Goal: Task Accomplishment & Management: Manage account settings

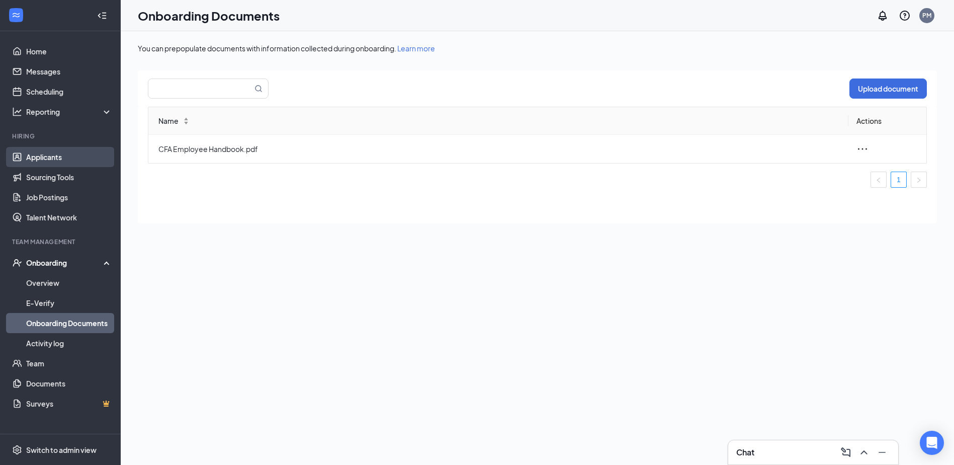
click at [58, 156] on link "Applicants" at bounding box center [69, 157] width 86 height 20
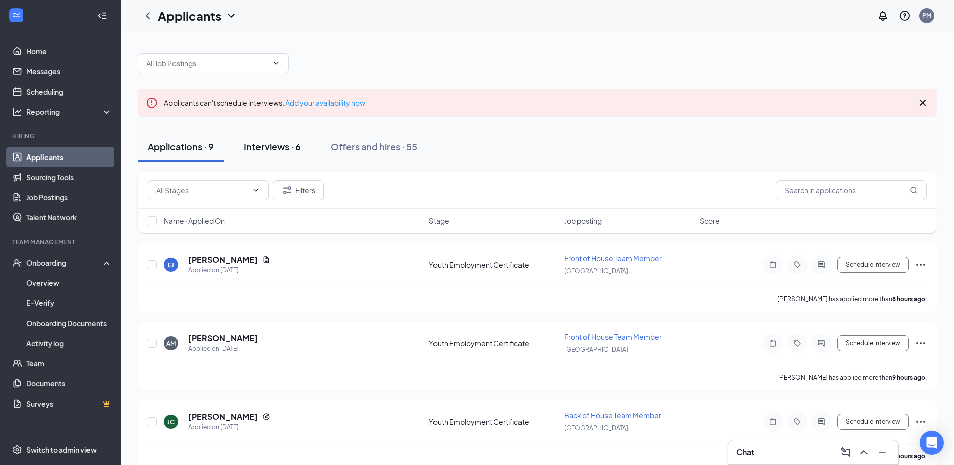
click at [268, 148] on div "Interviews · 6" at bounding box center [272, 146] width 57 height 13
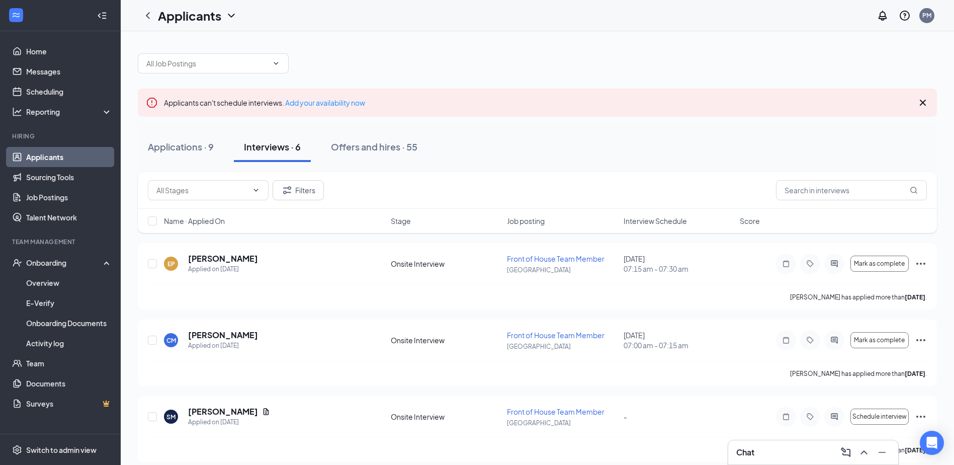
click at [663, 220] on span "Interview Schedule" at bounding box center [654, 221] width 63 height 10
click at [663, 222] on span "Interview Schedule" at bounding box center [654, 221] width 63 height 10
click at [50, 156] on link "Applicants" at bounding box center [69, 157] width 86 height 20
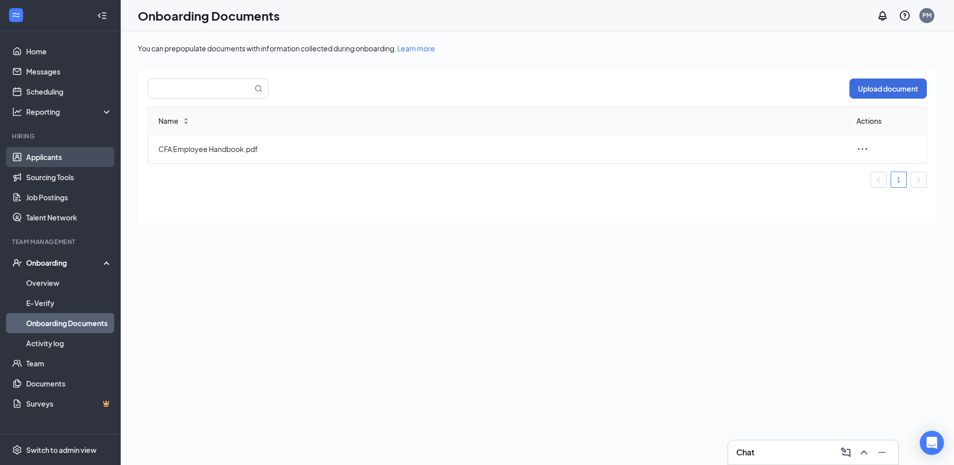
click at [33, 153] on link "Applicants" at bounding box center [69, 157] width 86 height 20
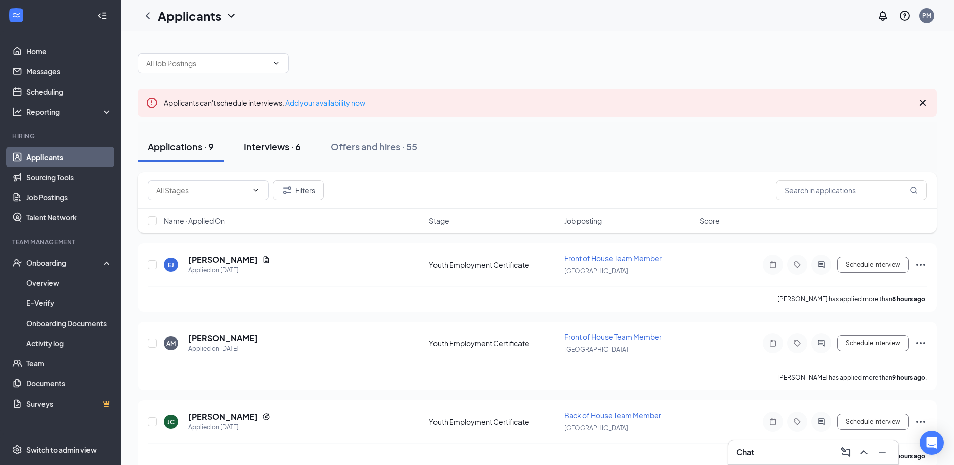
click at [290, 149] on div "Interviews · 6" at bounding box center [272, 146] width 57 height 13
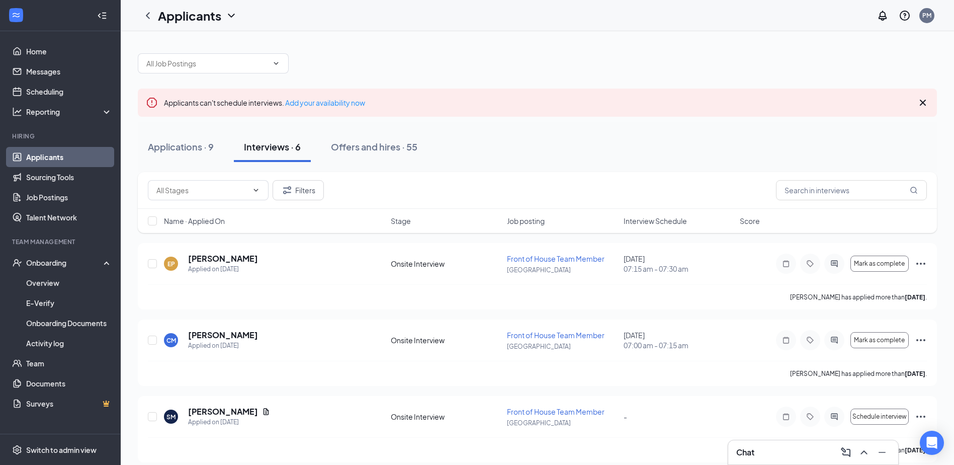
click at [663, 225] on span "Interview Schedule" at bounding box center [654, 221] width 63 height 10
click at [662, 225] on span "Interview Schedule" at bounding box center [654, 221] width 63 height 10
click at [916, 265] on icon "Ellipses" at bounding box center [920, 263] width 12 height 12
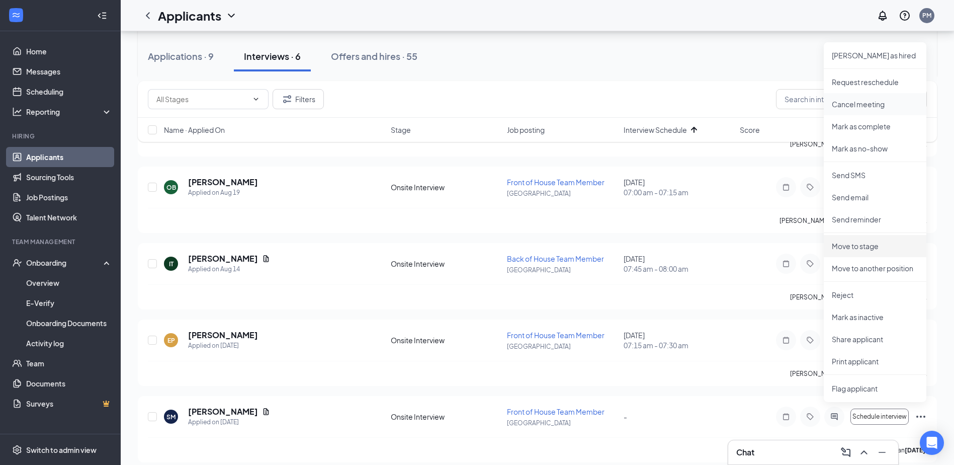
scroll to position [239, 0]
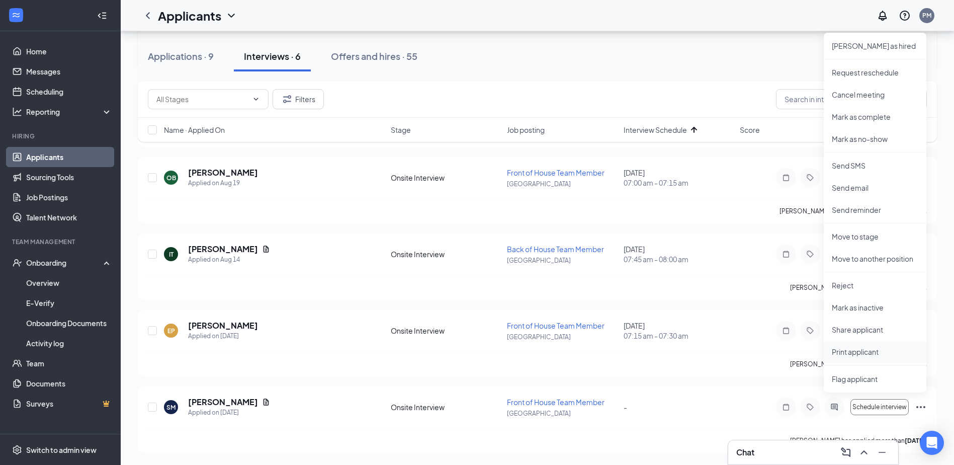
click at [863, 352] on p "Print applicant" at bounding box center [875, 351] width 86 height 10
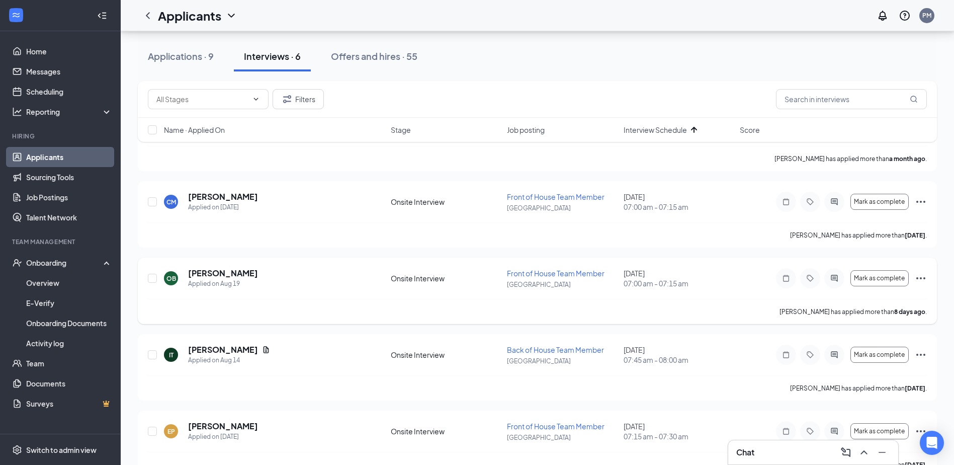
scroll to position [88, 0]
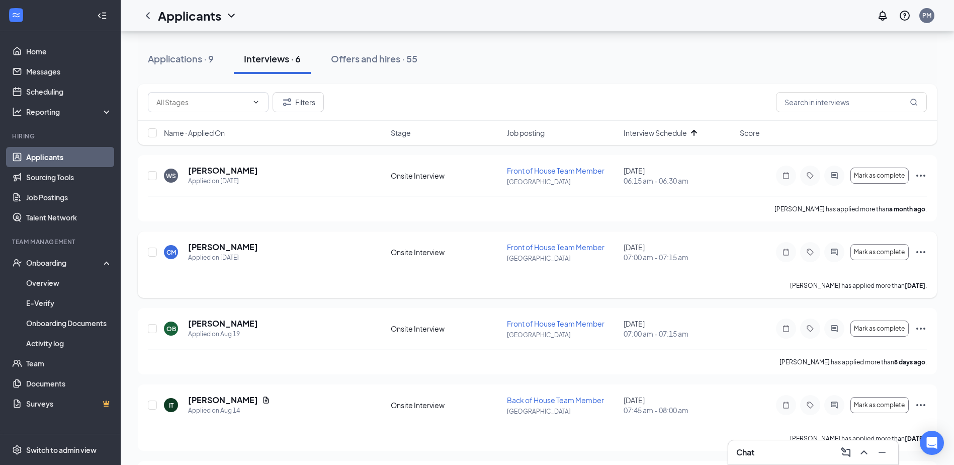
click at [924, 251] on icon "Ellipses" at bounding box center [920, 252] width 9 height 2
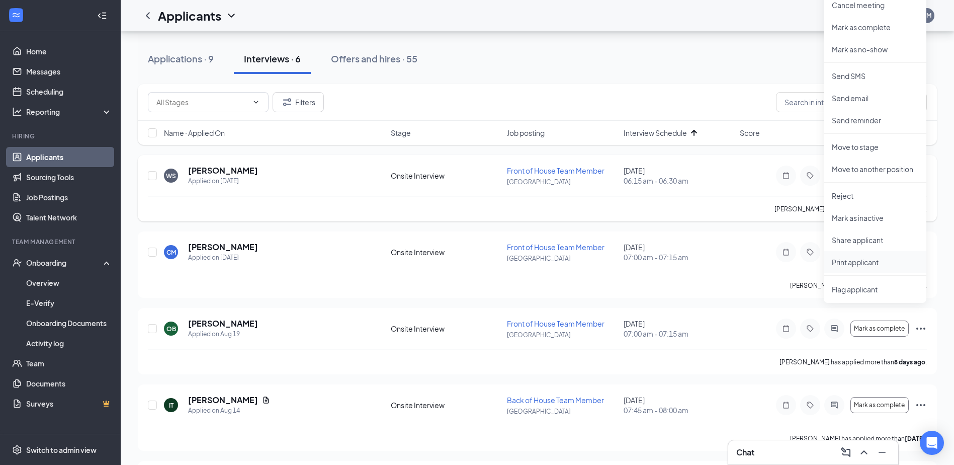
click at [871, 261] on p "Print applicant" at bounding box center [875, 262] width 86 height 10
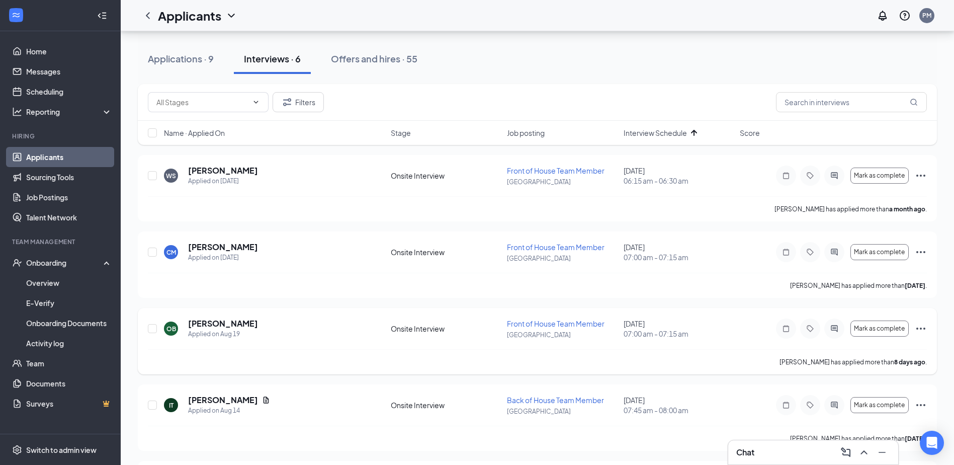
click at [925, 326] on icon "Ellipses" at bounding box center [920, 328] width 12 height 12
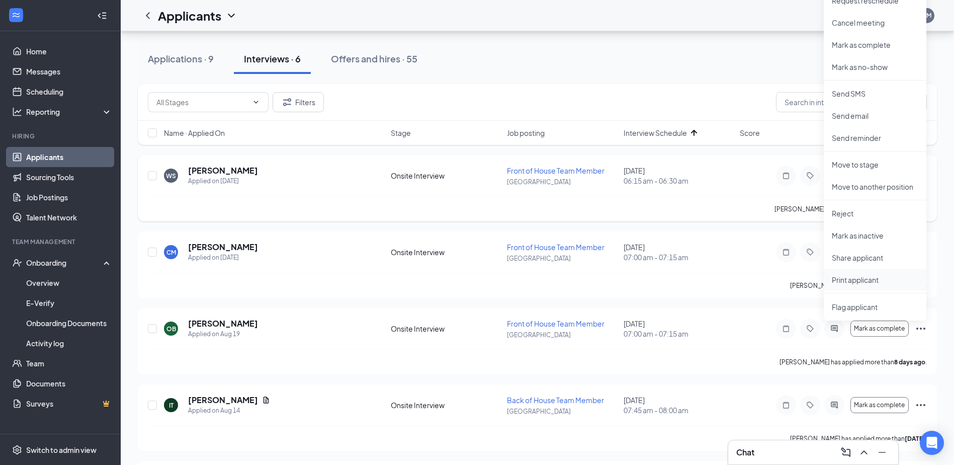
click at [868, 279] on p "Print applicant" at bounding box center [875, 279] width 86 height 10
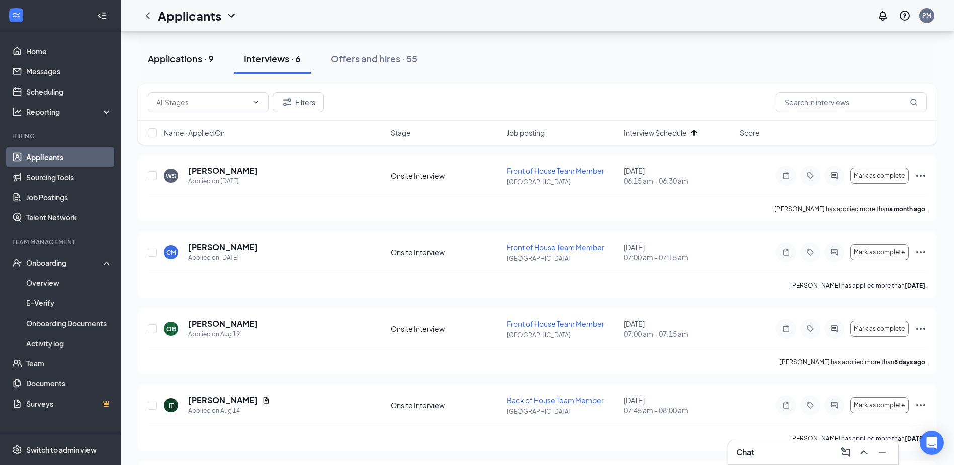
click at [171, 63] on div "Applications · 9" at bounding box center [181, 58] width 66 height 13
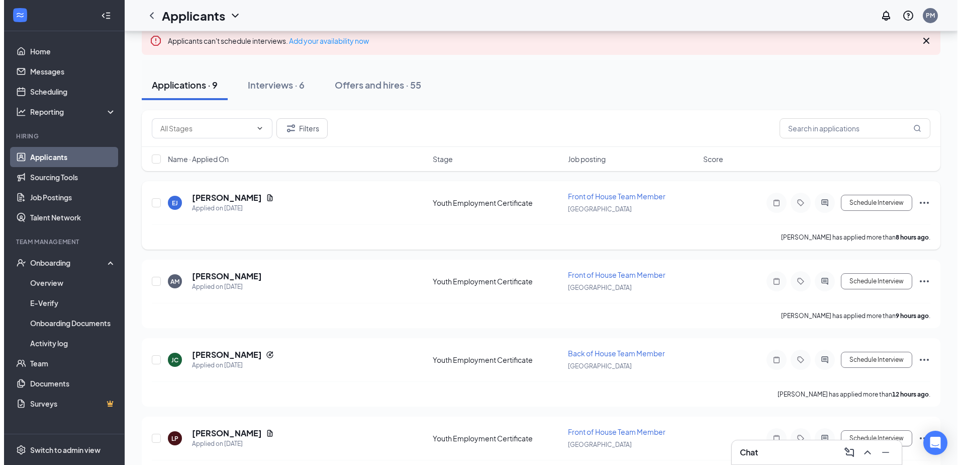
scroll to position [38, 0]
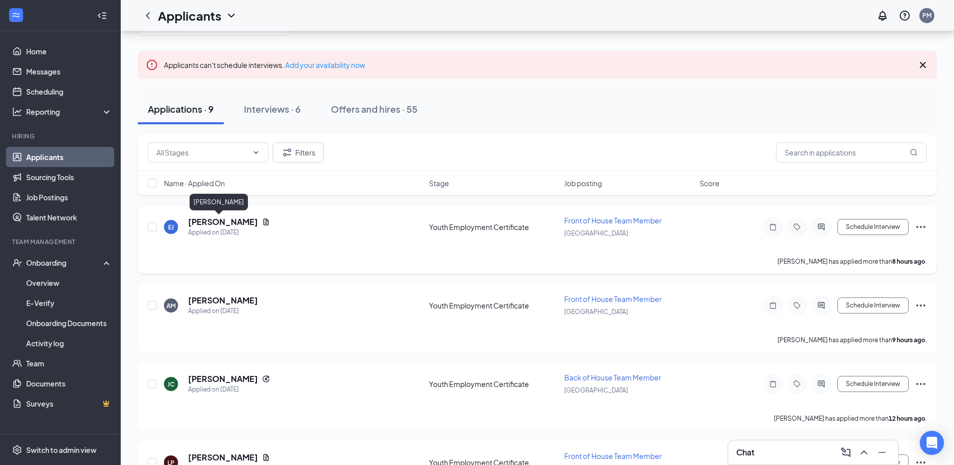
click at [210, 222] on h5 "[PERSON_NAME]" at bounding box center [223, 221] width 70 height 11
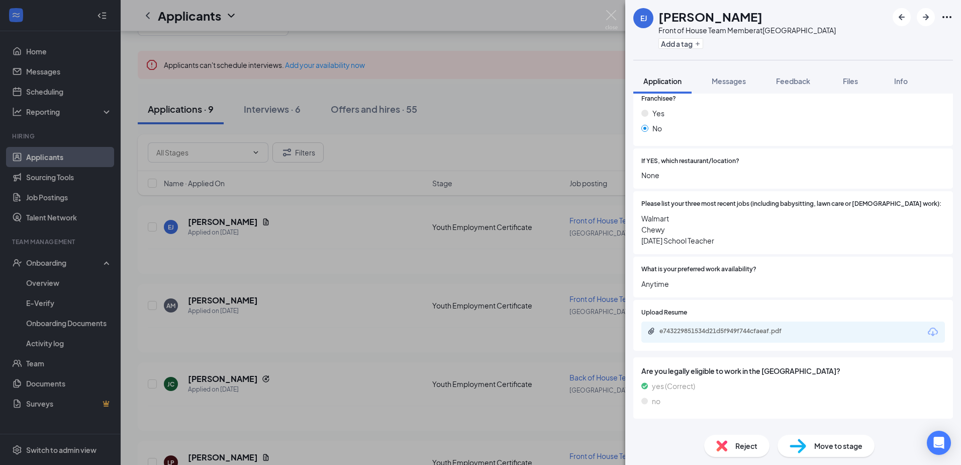
scroll to position [279, 0]
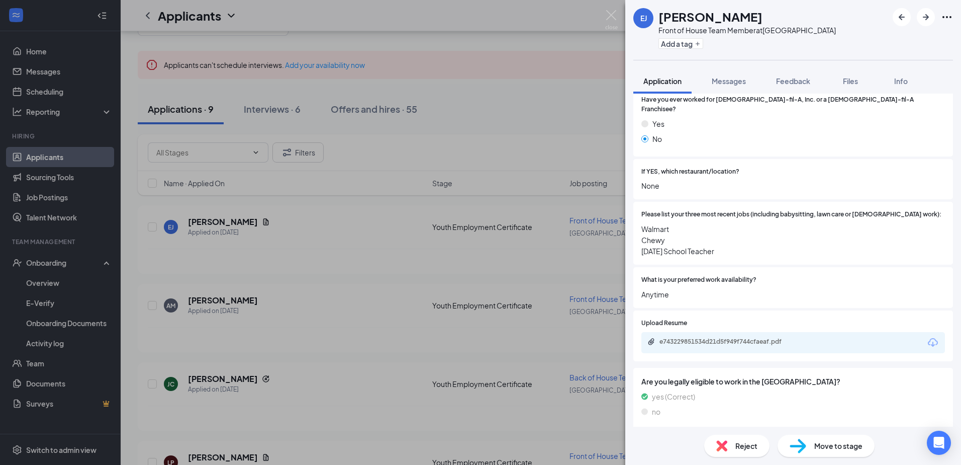
click at [831, 333] on div "e743229851534d21d5f949f744cfaeaf.pdf" at bounding box center [793, 342] width 304 height 21
click at [807, 337] on div "e743229851534d21d5f949f744cfaeaf.pdf" at bounding box center [729, 341] width 163 height 8
click at [744, 447] on span "Reject" at bounding box center [747, 445] width 22 height 11
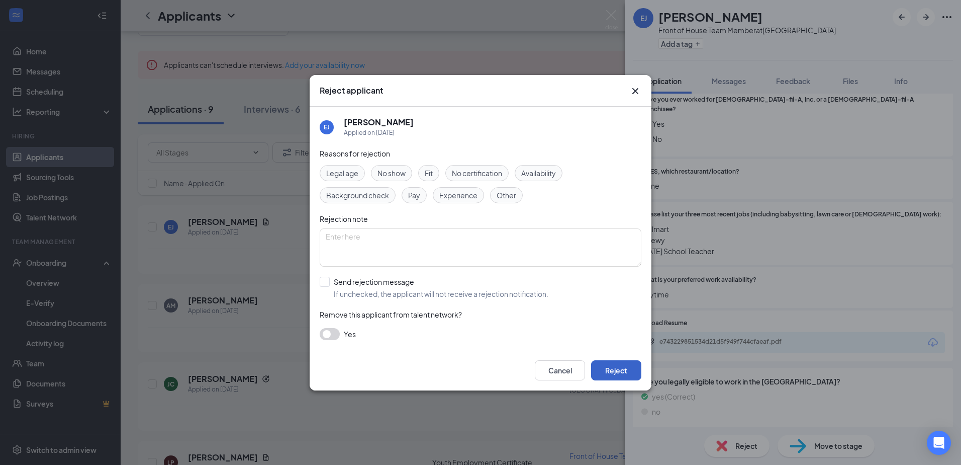
click at [630, 366] on button "Reject" at bounding box center [616, 370] width 50 height 20
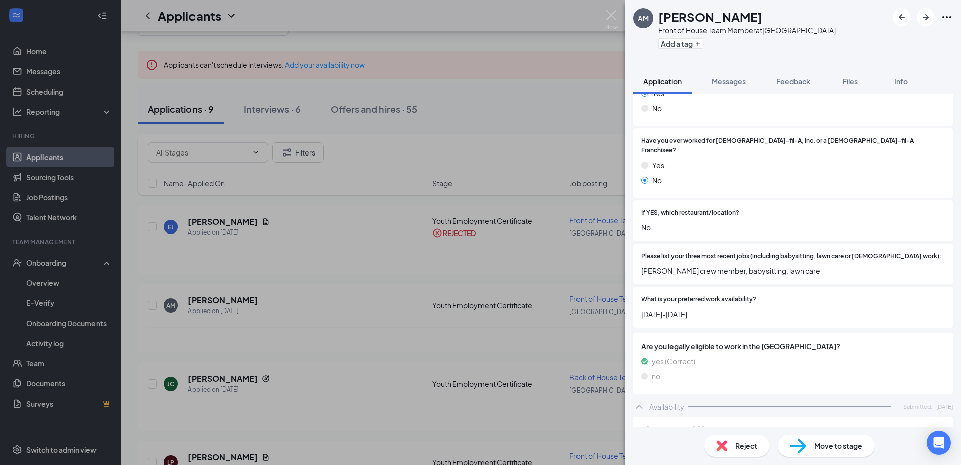
scroll to position [302, 0]
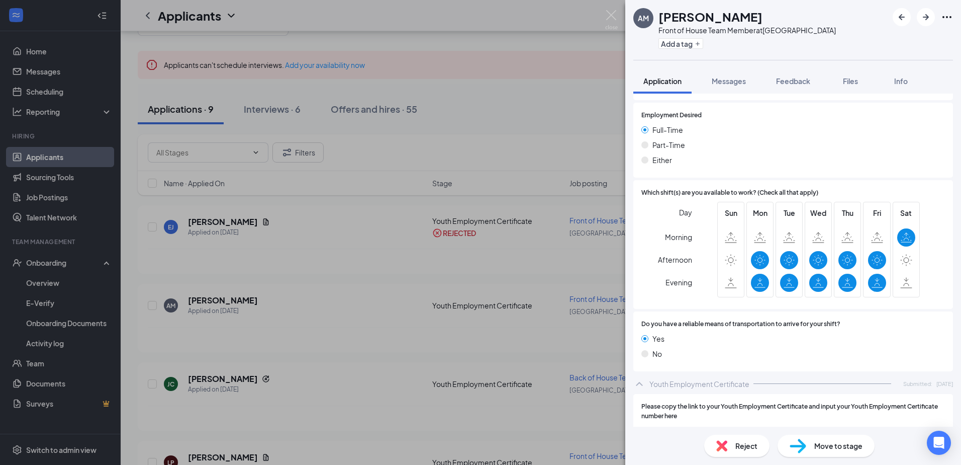
click at [752, 445] on span "Reject" at bounding box center [747, 445] width 22 height 11
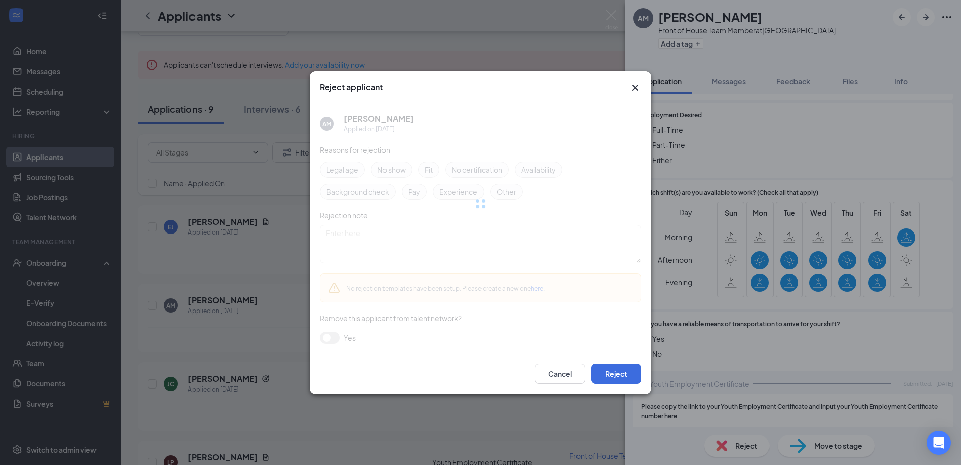
scroll to position [629, 0]
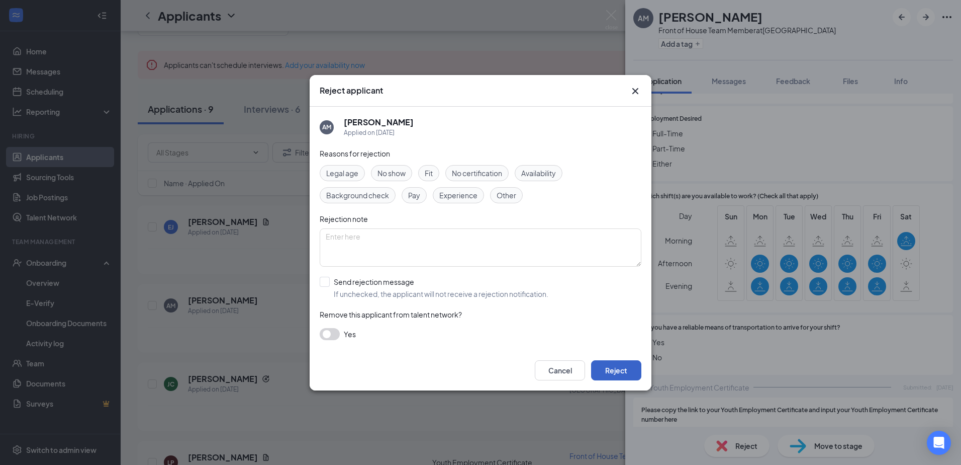
click at [618, 370] on button "Reject" at bounding box center [616, 370] width 50 height 20
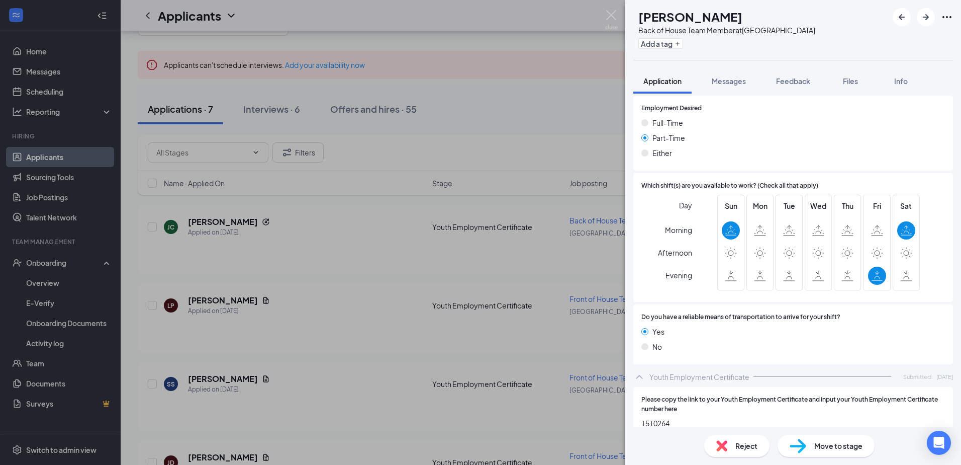
scroll to position [656, 0]
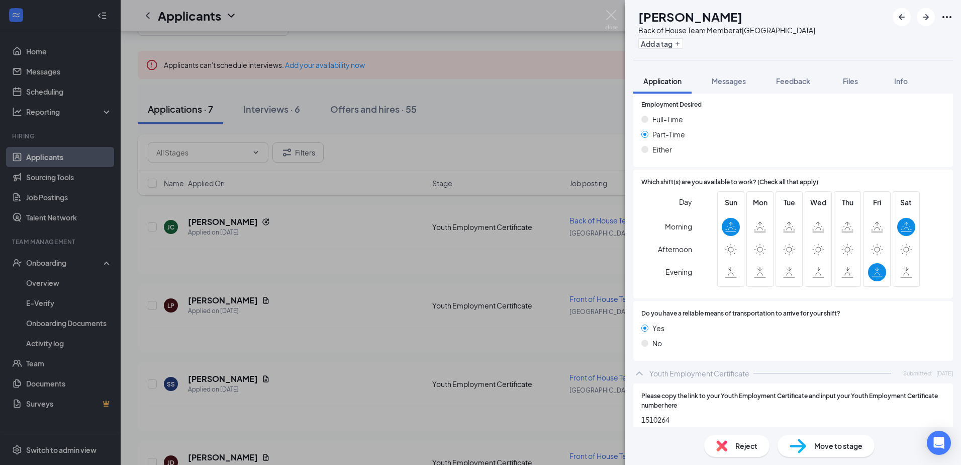
click at [748, 441] on span "Reject" at bounding box center [747, 445] width 22 height 11
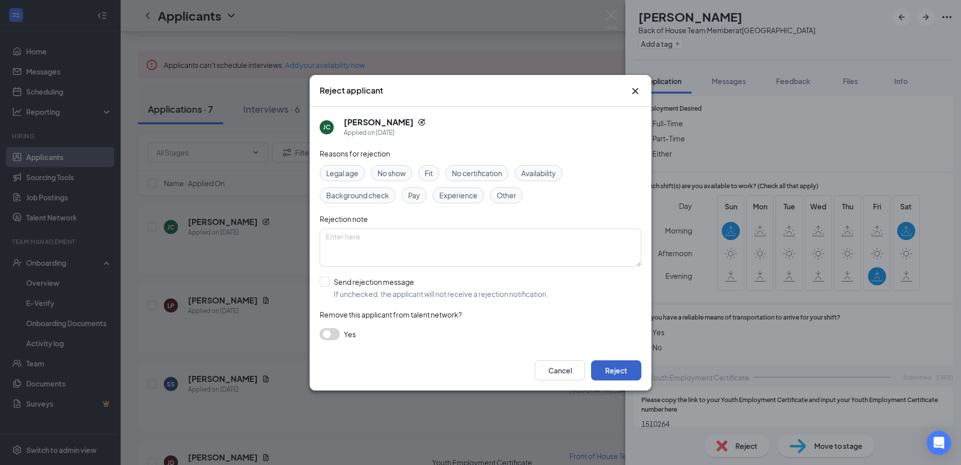
click at [633, 371] on button "Reject" at bounding box center [616, 370] width 50 height 20
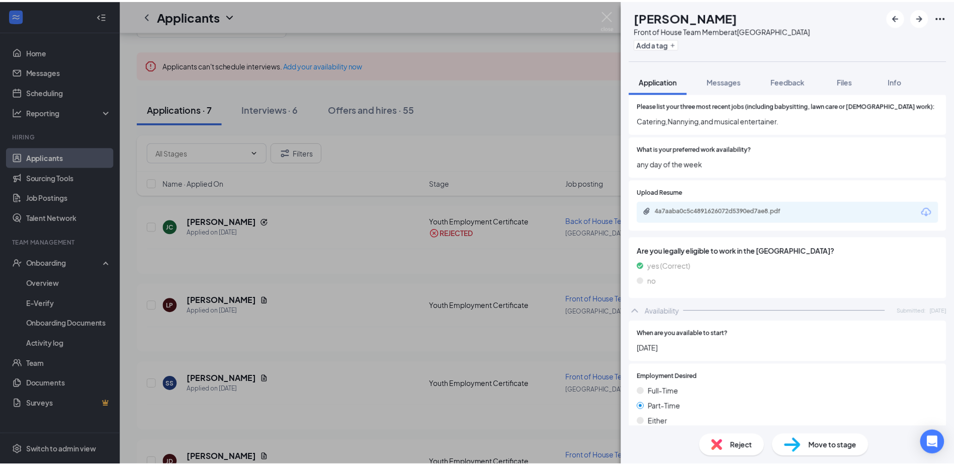
scroll to position [357, 0]
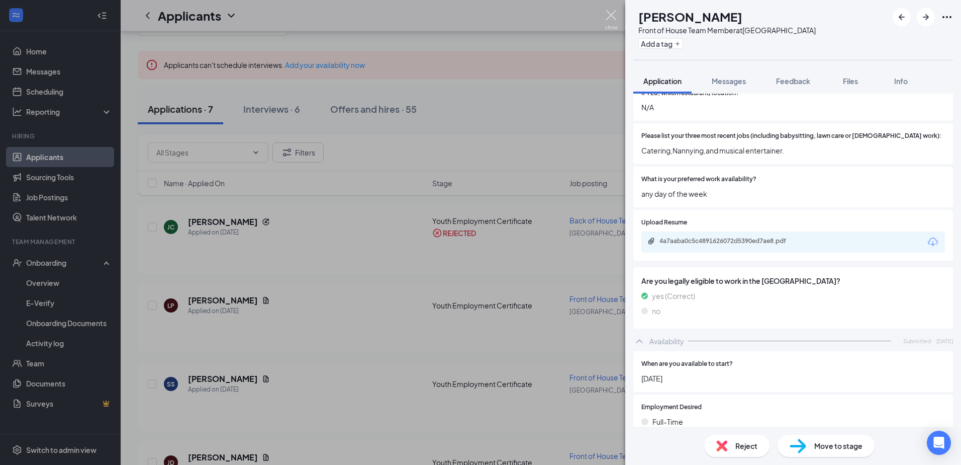
click at [612, 17] on img at bounding box center [611, 20] width 13 height 20
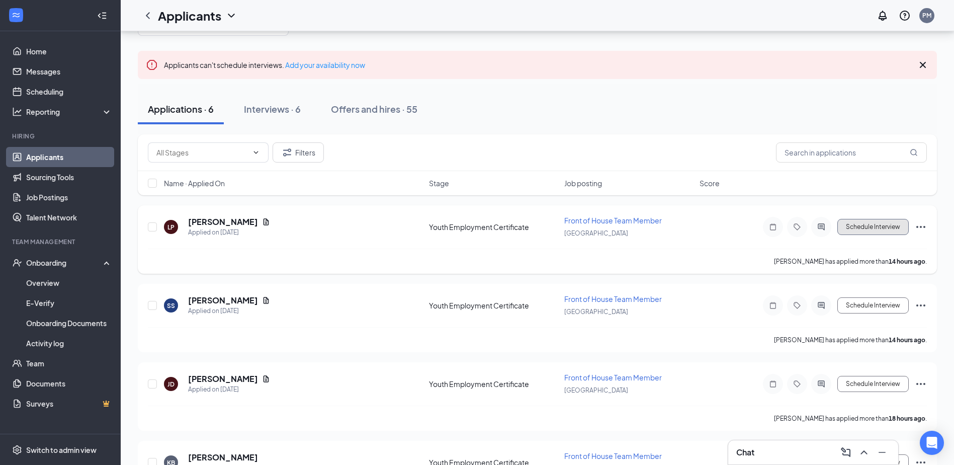
click at [876, 228] on button "Schedule Interview" at bounding box center [872, 227] width 71 height 16
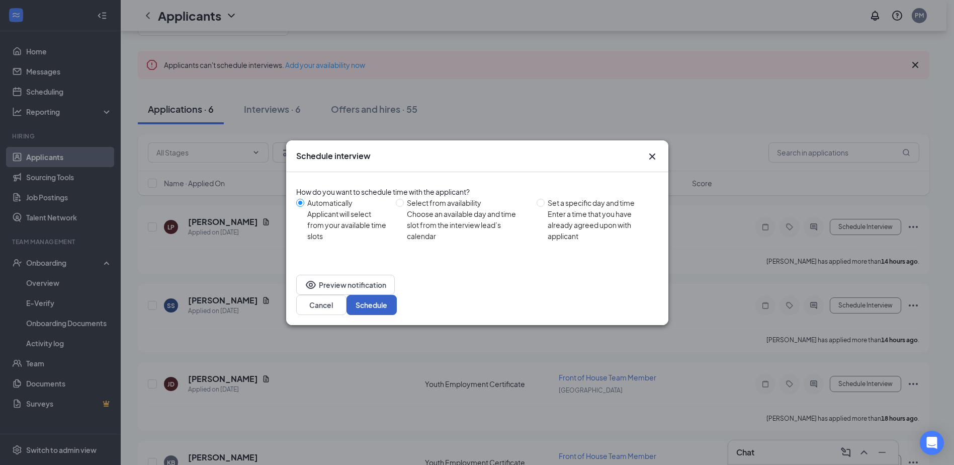
click at [397, 295] on button "Schedule" at bounding box center [371, 305] width 50 height 20
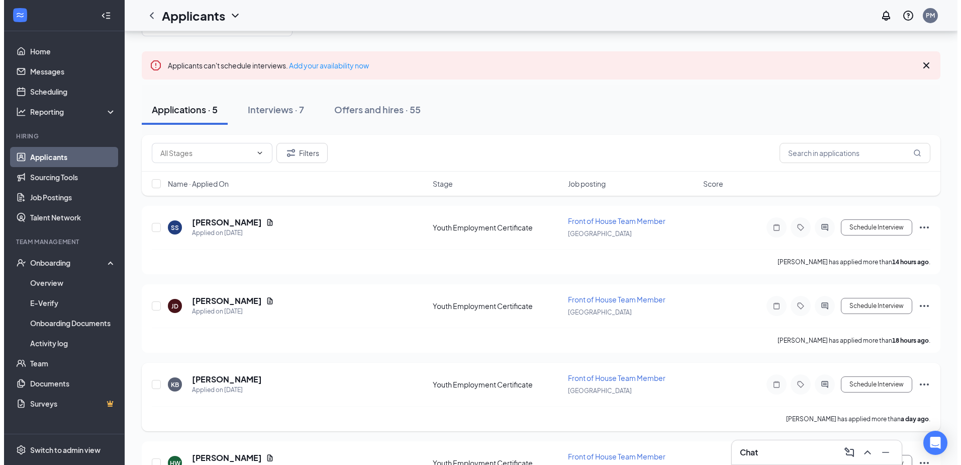
scroll to position [22, 0]
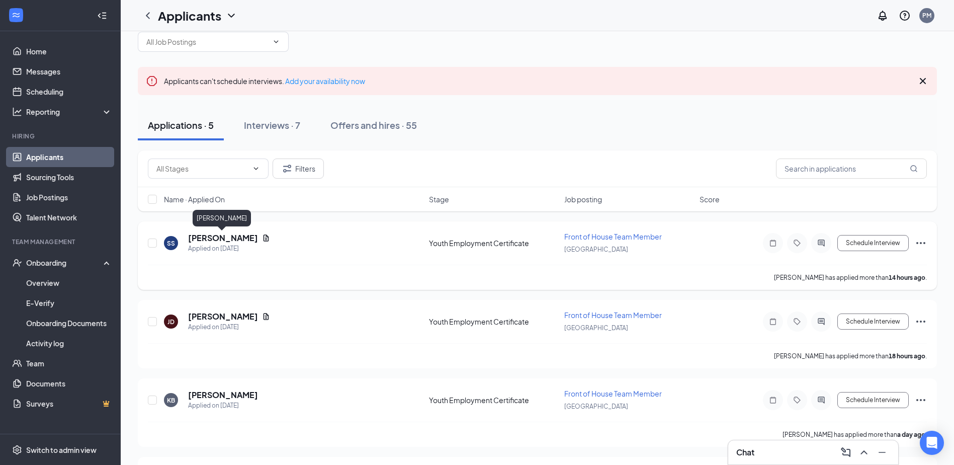
click at [229, 237] on h5 "[PERSON_NAME]" at bounding box center [223, 237] width 70 height 11
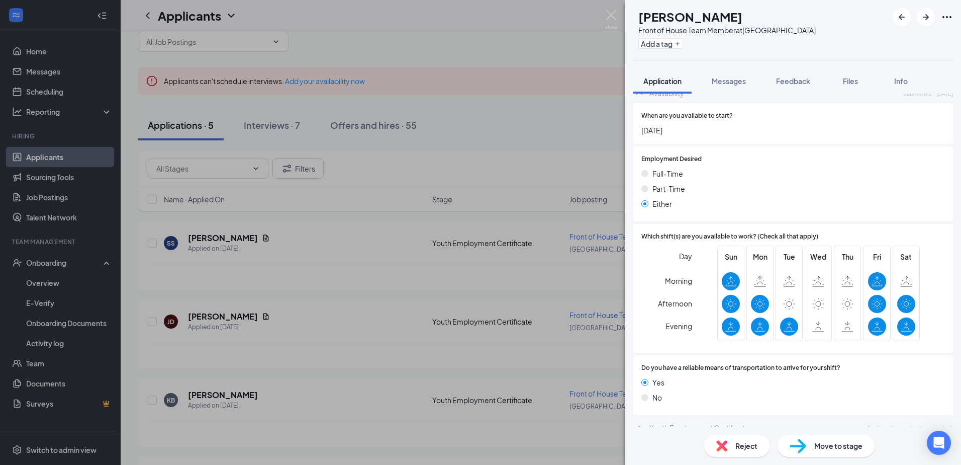
scroll to position [563, 0]
click at [738, 443] on span "Reject" at bounding box center [747, 445] width 22 height 11
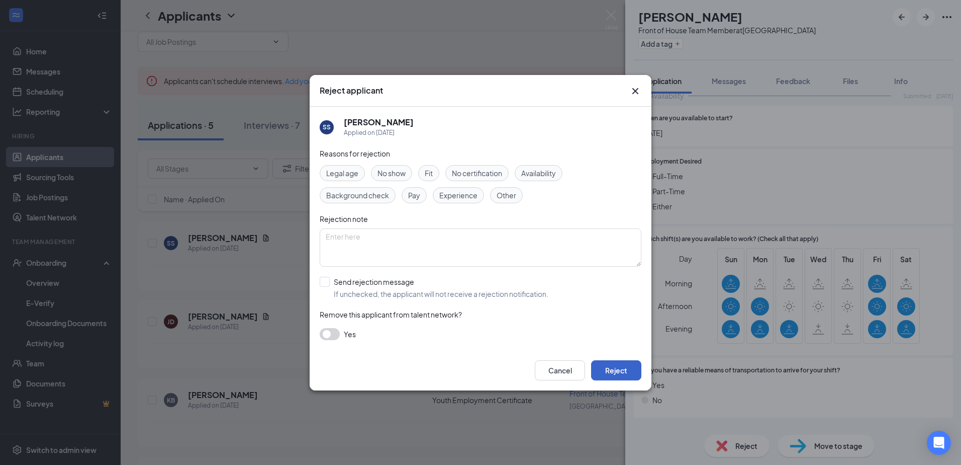
click at [631, 369] on button "Reject" at bounding box center [616, 370] width 50 height 20
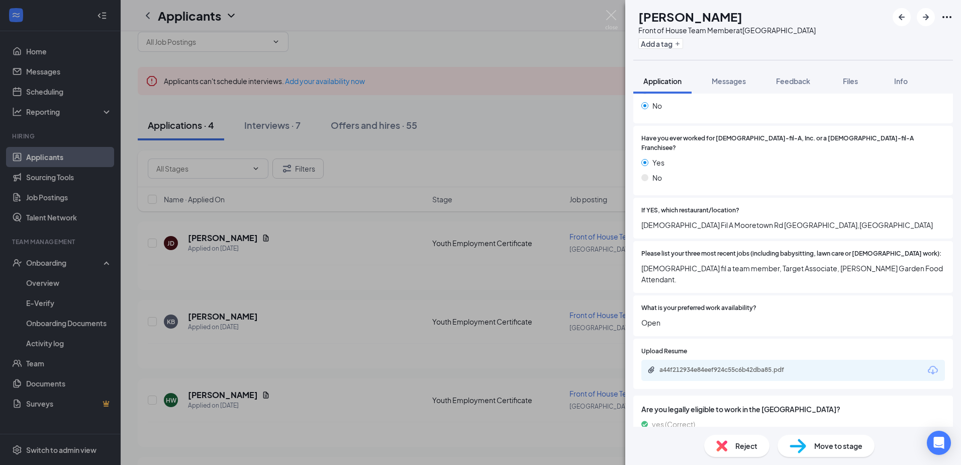
scroll to position [251, 0]
click at [803, 364] on div "a44f212934e84eef924c55c6b42dba85.pdf" at bounding box center [729, 368] width 163 height 8
click at [612, 16] on img at bounding box center [611, 20] width 13 height 20
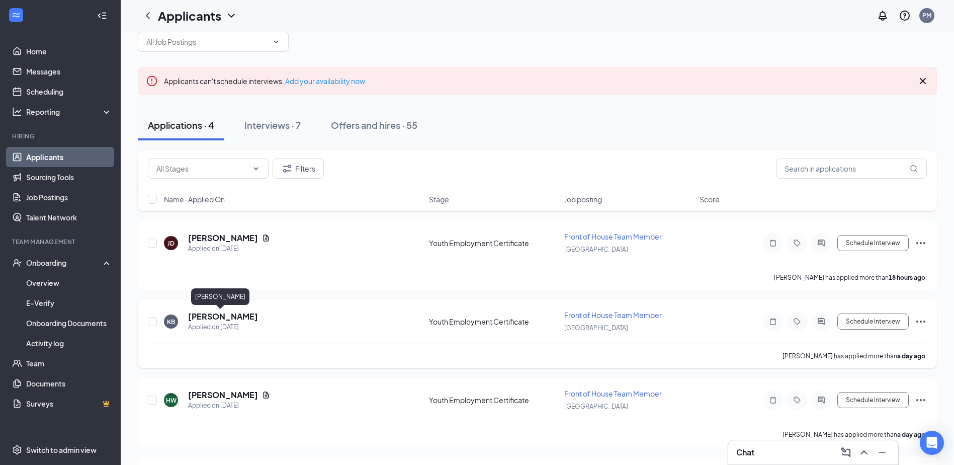
click at [225, 317] on h5 "[PERSON_NAME]" at bounding box center [223, 316] width 70 height 11
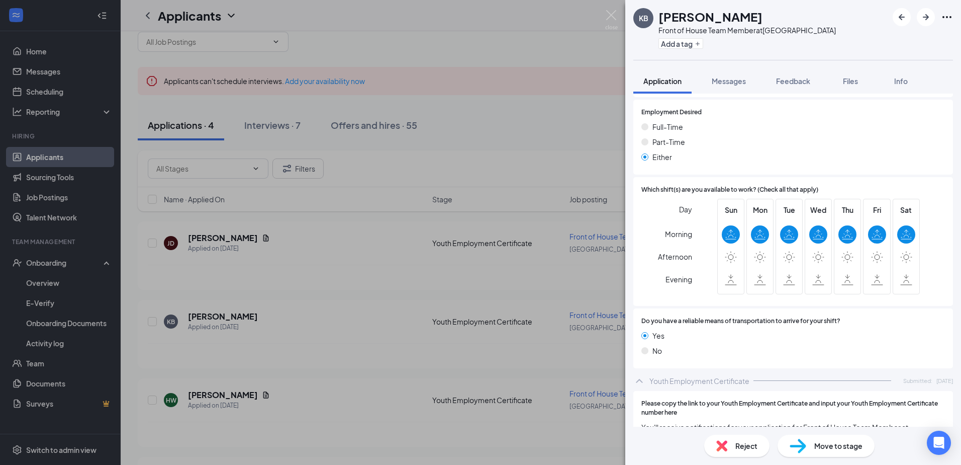
scroll to position [603, 0]
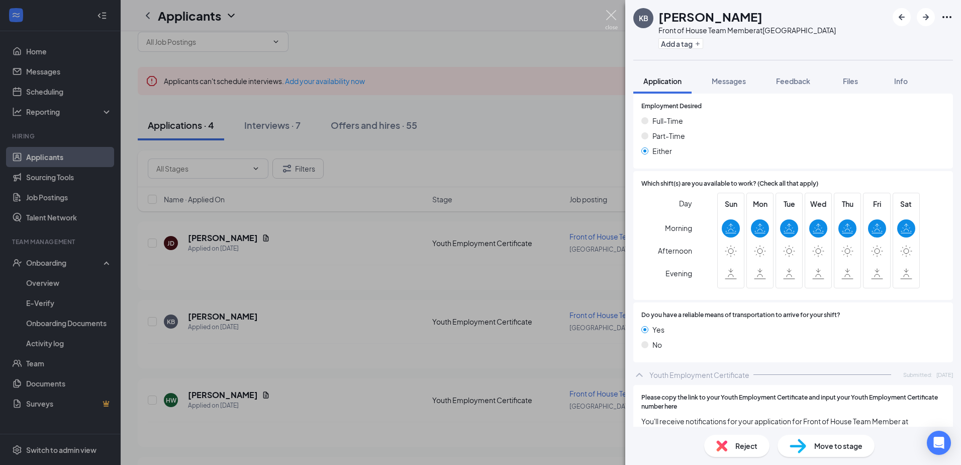
click at [614, 14] on img at bounding box center [611, 20] width 13 height 20
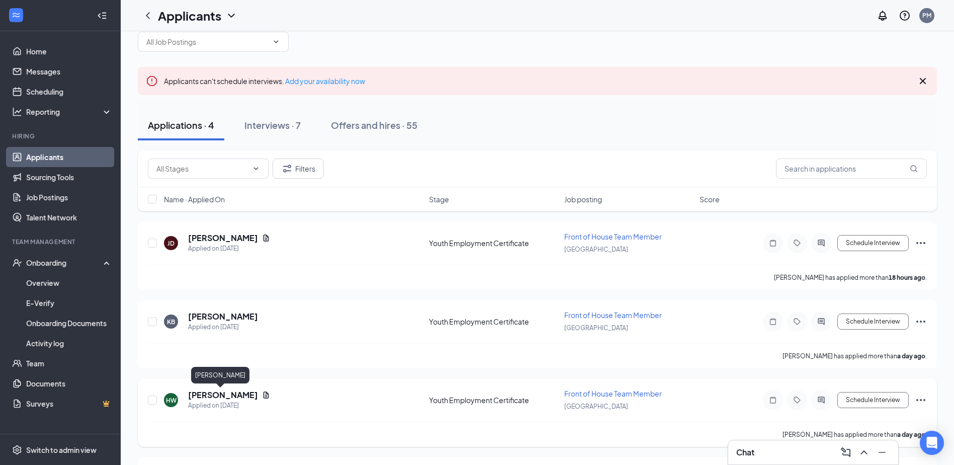
click at [216, 394] on h5 "[PERSON_NAME]" at bounding box center [223, 394] width 70 height 11
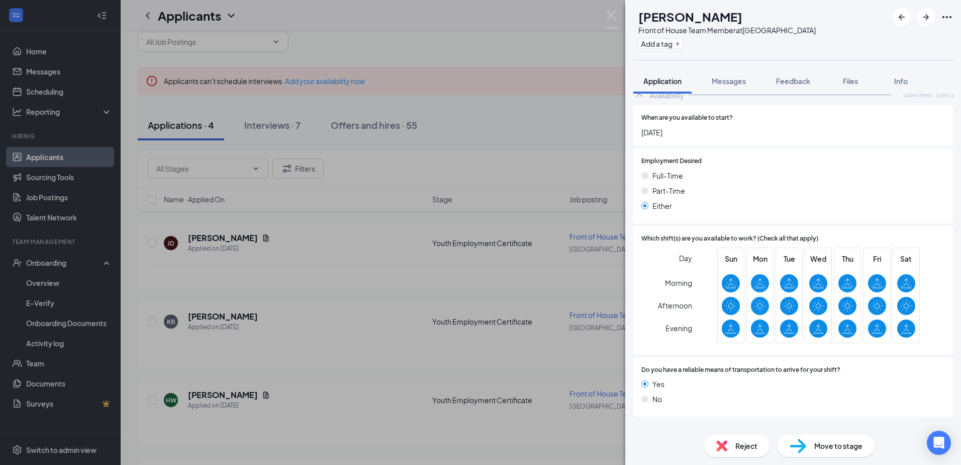
scroll to position [659, 0]
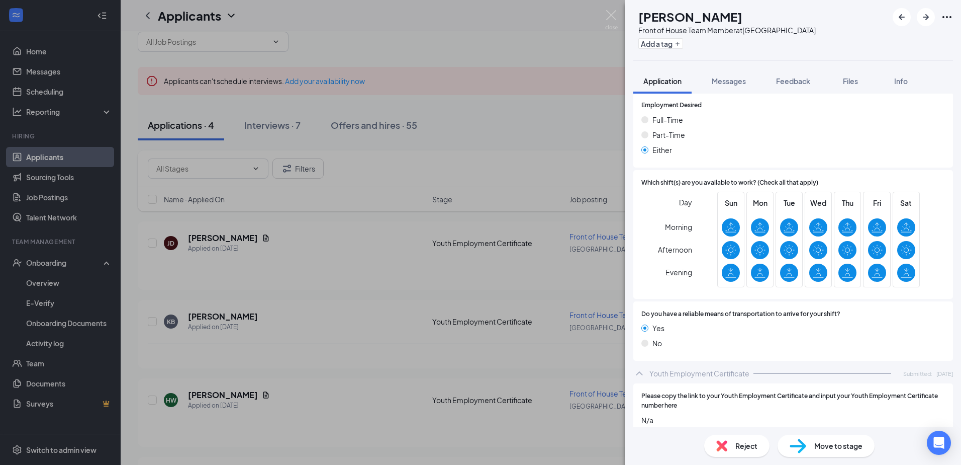
click at [746, 442] on span "Reject" at bounding box center [747, 445] width 22 height 11
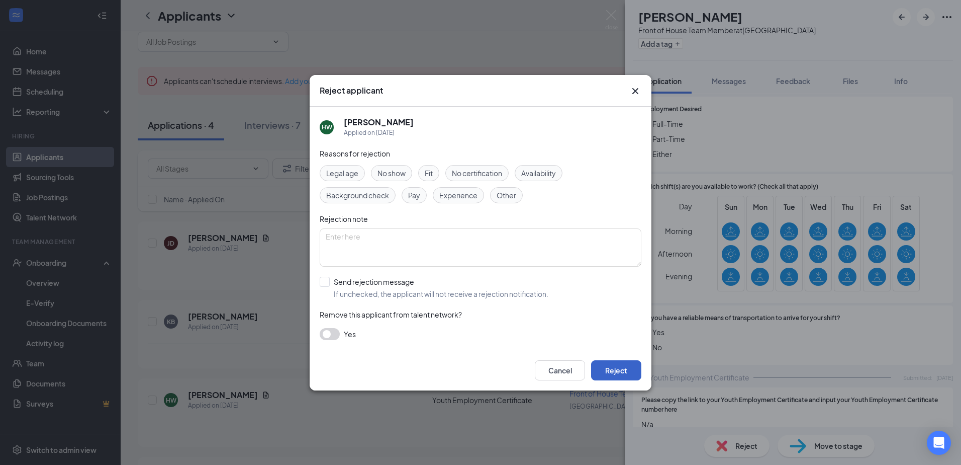
click at [622, 368] on button "Reject" at bounding box center [616, 370] width 50 height 20
